Goal: Task Accomplishment & Management: Manage account settings

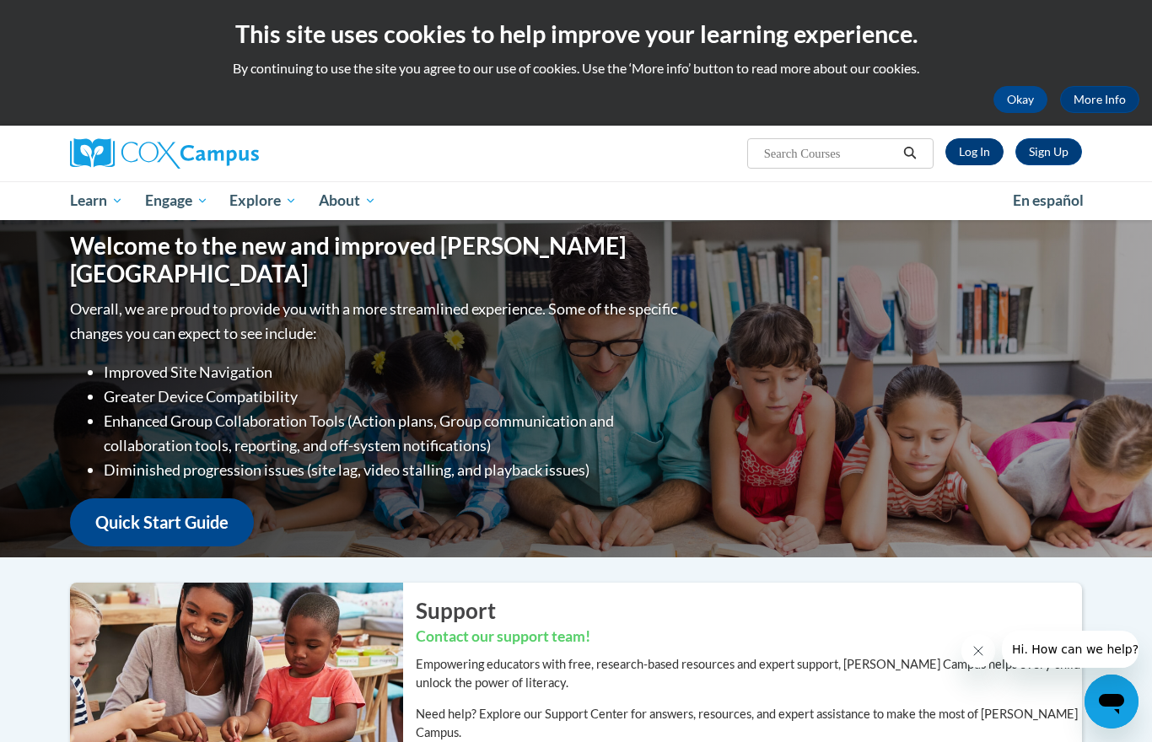
drag, startPoint x: 0, startPoint y: 0, endPoint x: 975, endPoint y: 157, distance: 987.0
click at [0, 0] on html "This site uses cookies to help improve your learning experience. By continuing …" at bounding box center [576, 371] width 1152 height 742
click at [975, 157] on link "Log In" at bounding box center [974, 151] width 58 height 27
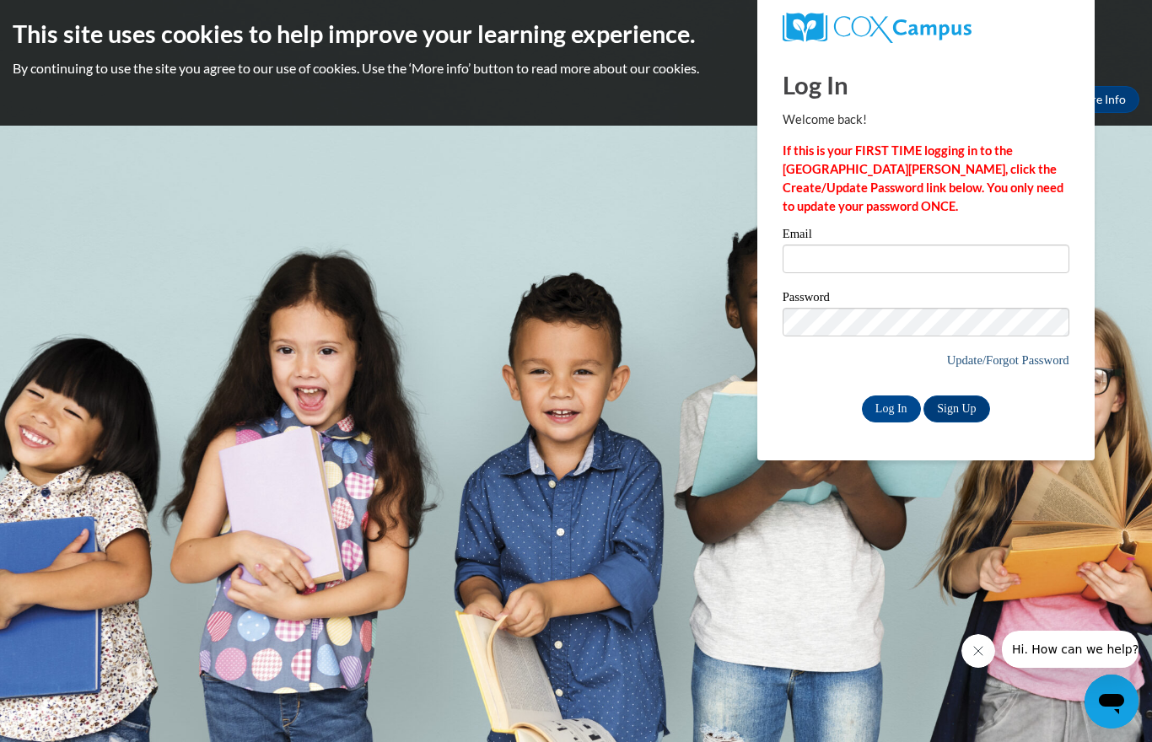
click at [976, 362] on link "Update/Forgot Password" at bounding box center [1008, 359] width 122 height 13
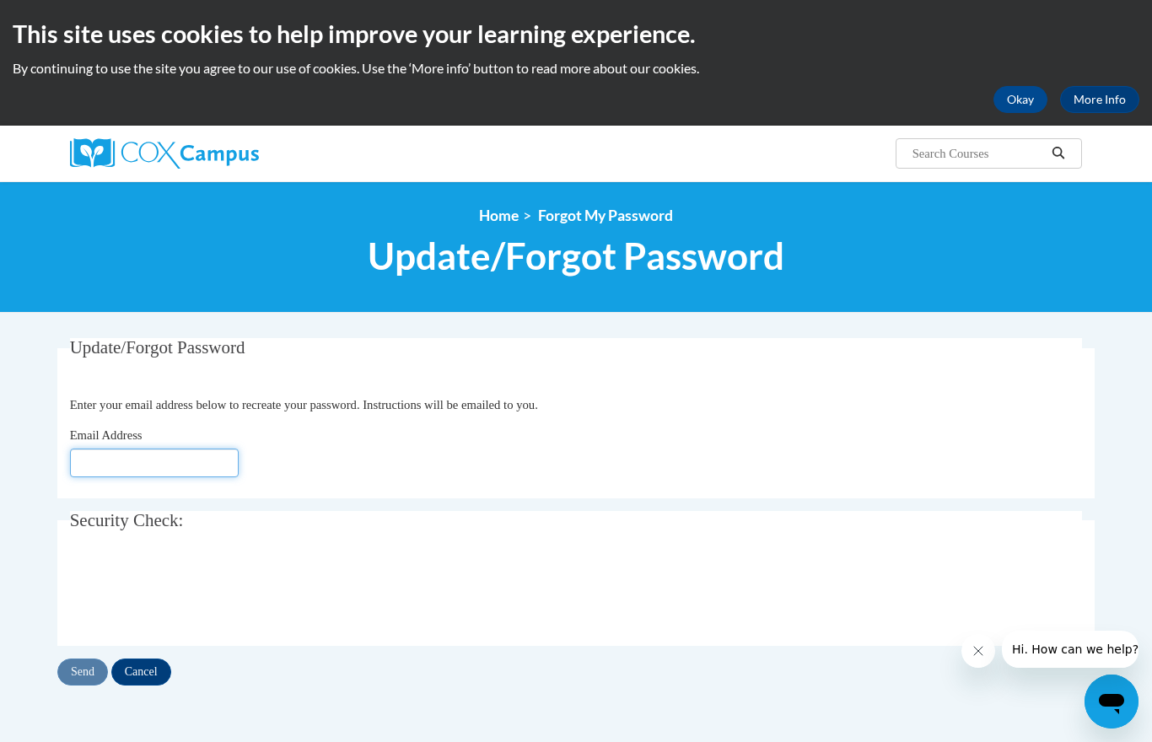
click at [166, 459] on input "Email Address" at bounding box center [154, 462] width 169 height 29
type input "920143313@student.ccga.edu"
click at [88, 673] on input "Send" at bounding box center [82, 671] width 51 height 27
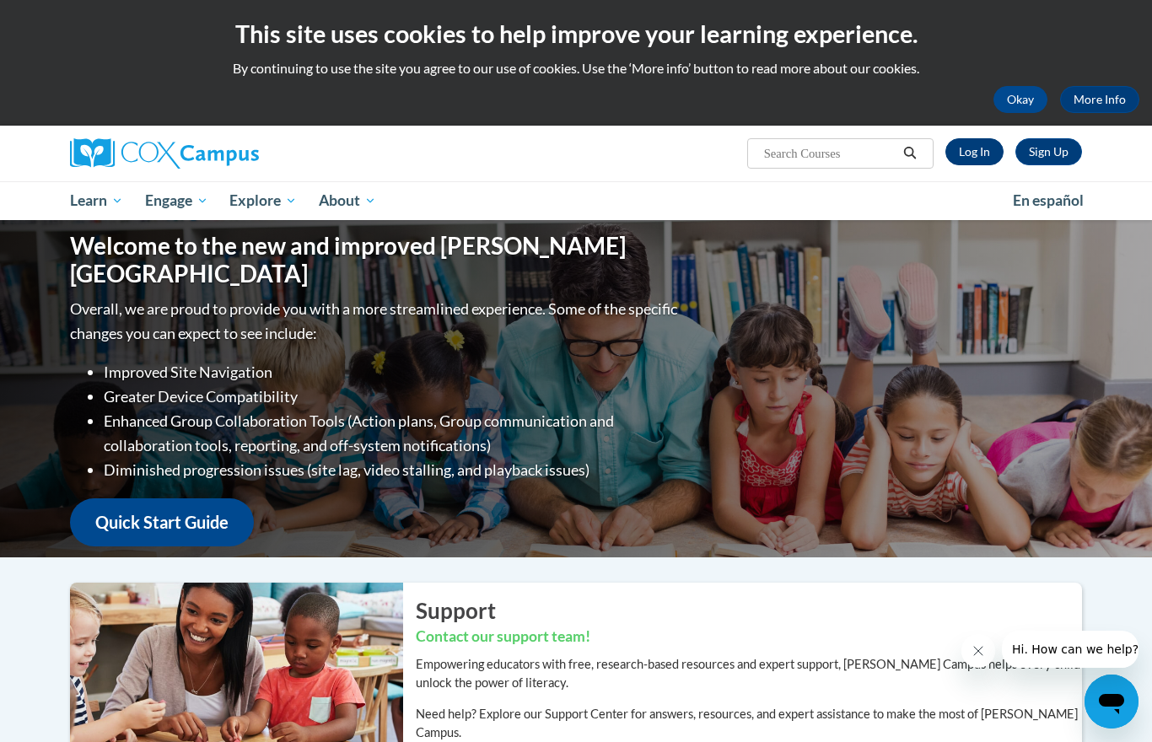
click at [977, 152] on link "Log In" at bounding box center [974, 151] width 58 height 27
click at [978, 153] on link "Log In" at bounding box center [974, 151] width 58 height 27
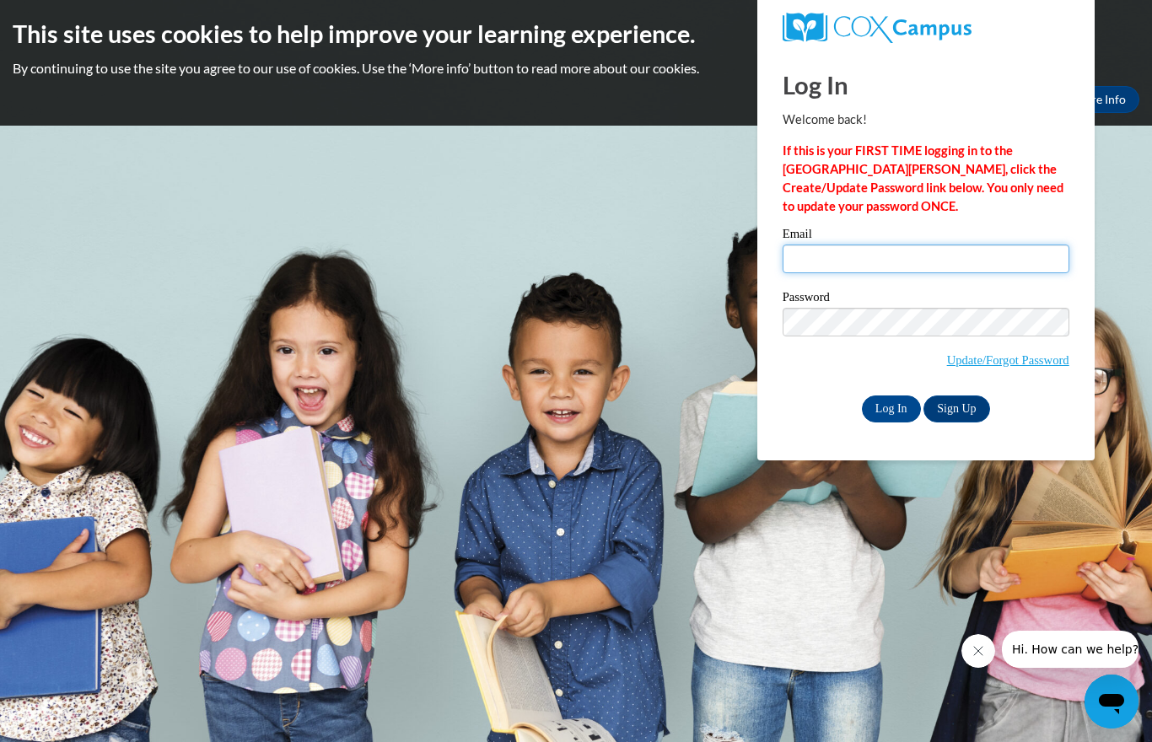
click at [874, 268] on input "Email" at bounding box center [925, 258] width 287 height 29
type input "920143313@student.ccga.edu"
click at [898, 404] on input "Log In" at bounding box center [891, 408] width 59 height 27
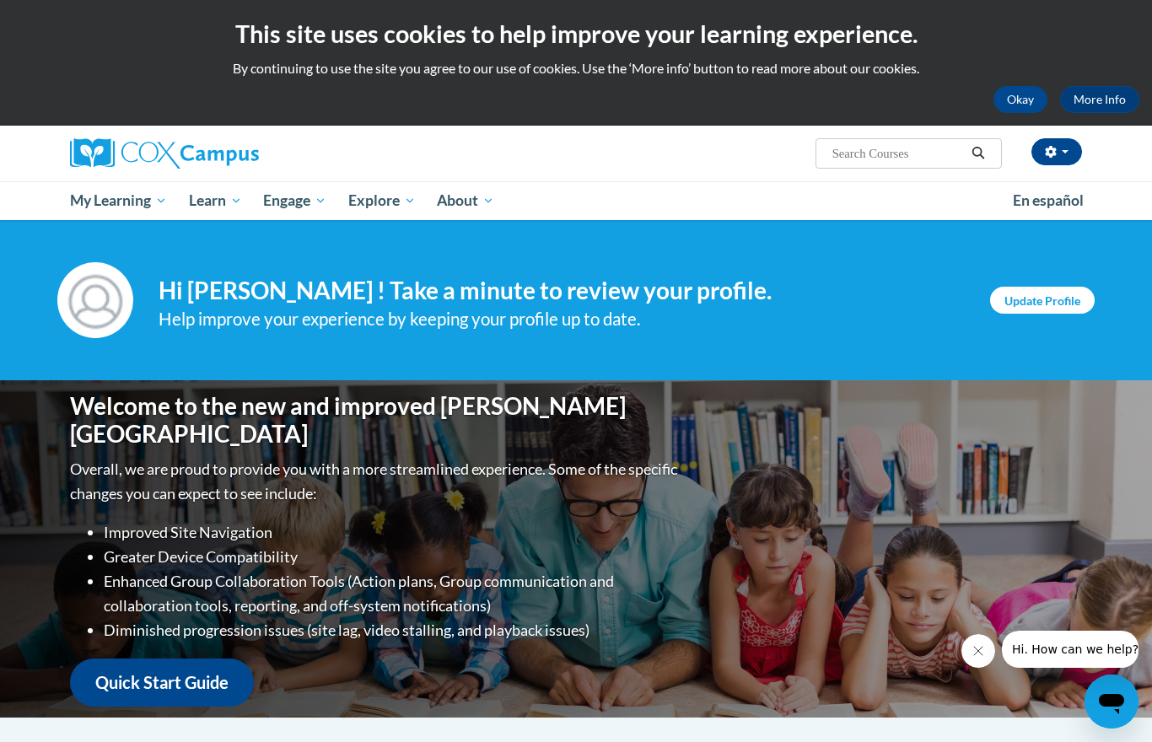
click at [1029, 304] on link "Update Profile" at bounding box center [1042, 300] width 105 height 27
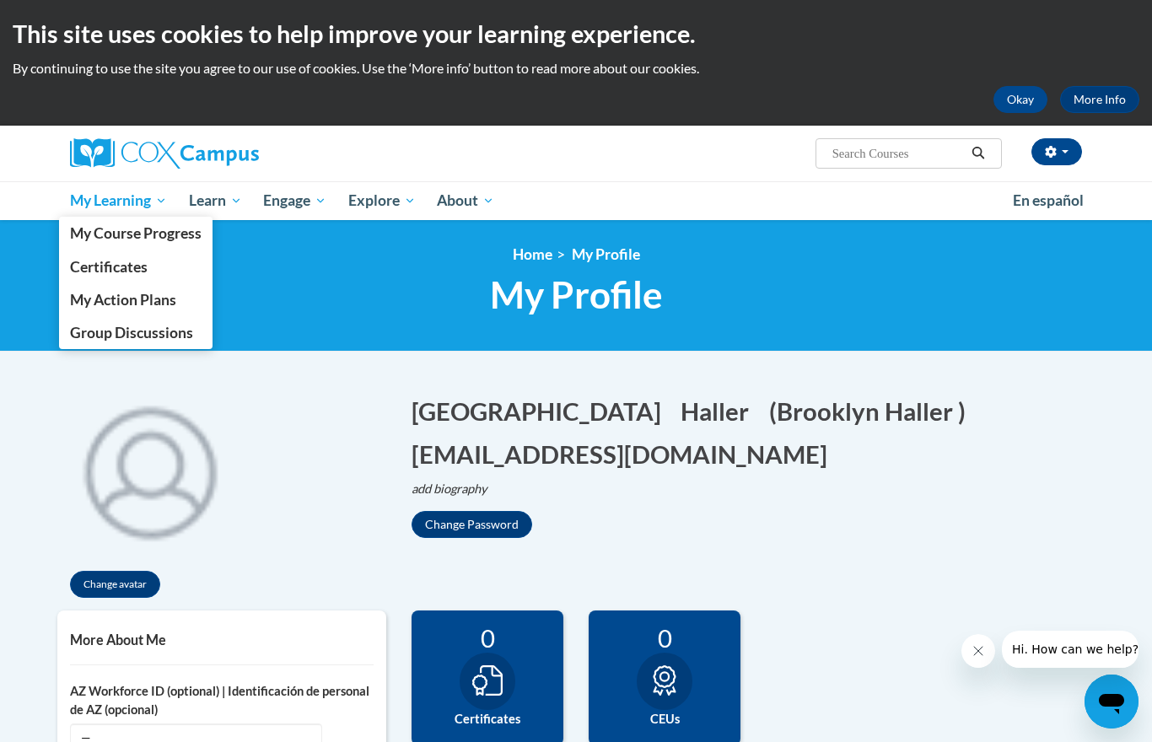
click at [91, 204] on span "My Learning" at bounding box center [118, 201] width 97 height 20
click at [103, 235] on span "My Course Progress" at bounding box center [136, 233] width 132 height 18
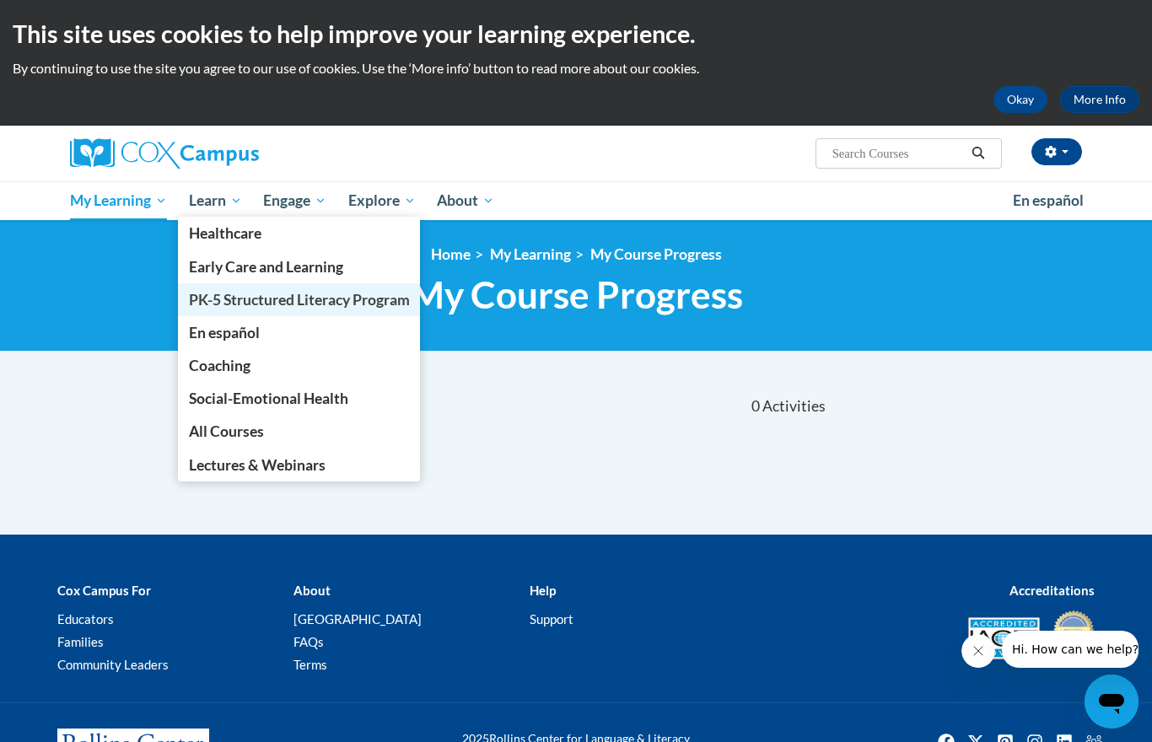
click at [234, 302] on span "PK-5 Structured Literacy Program" at bounding box center [299, 300] width 221 height 18
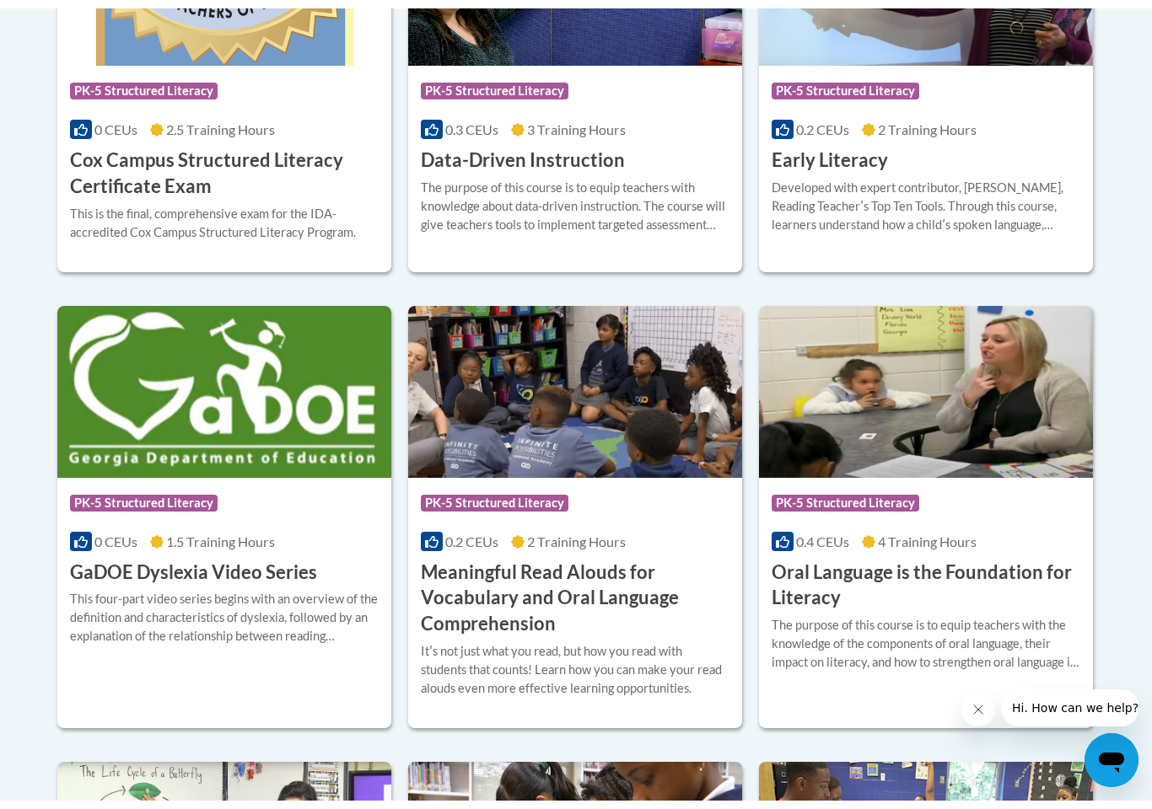
scroll to position [873, 0]
